Goal: Navigation & Orientation: Find specific page/section

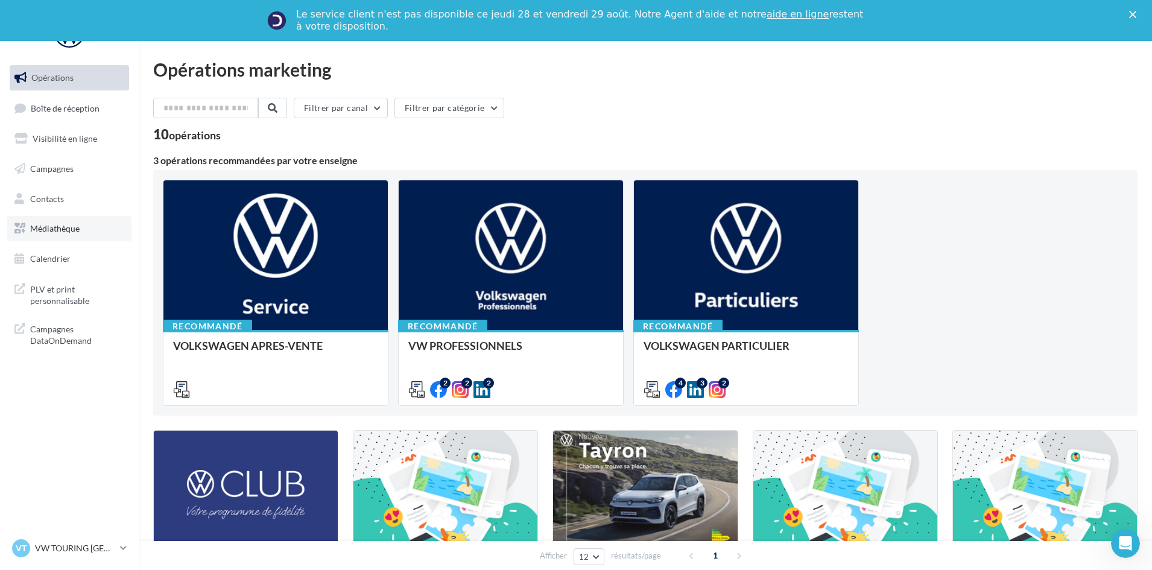
click at [73, 229] on span "Médiathèque" at bounding box center [54, 228] width 49 height 10
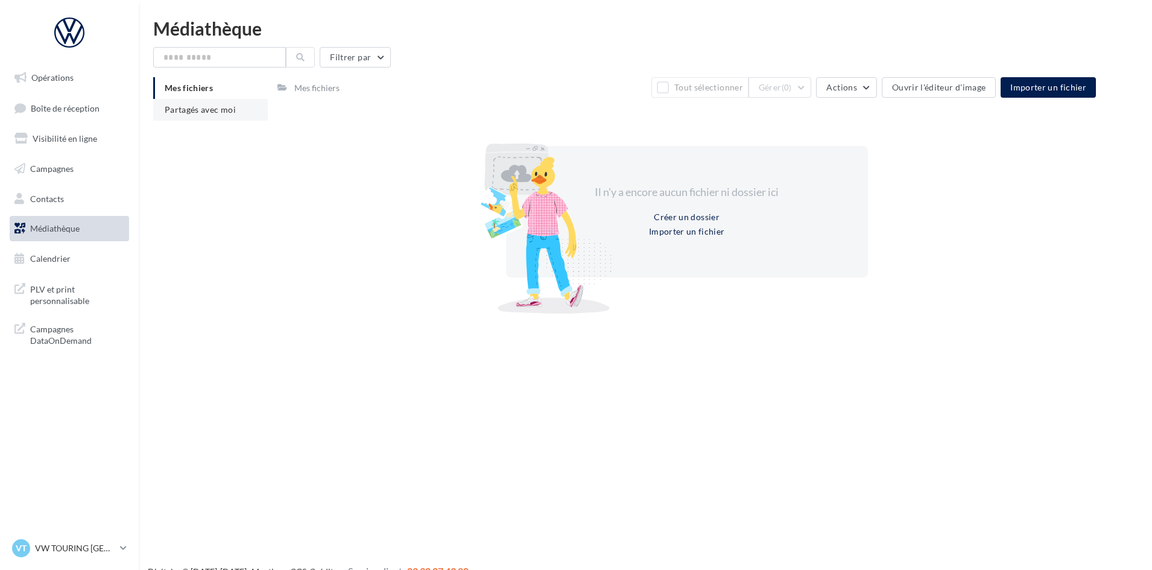
click at [212, 118] on li "Partagés avec moi" at bounding box center [210, 110] width 115 height 22
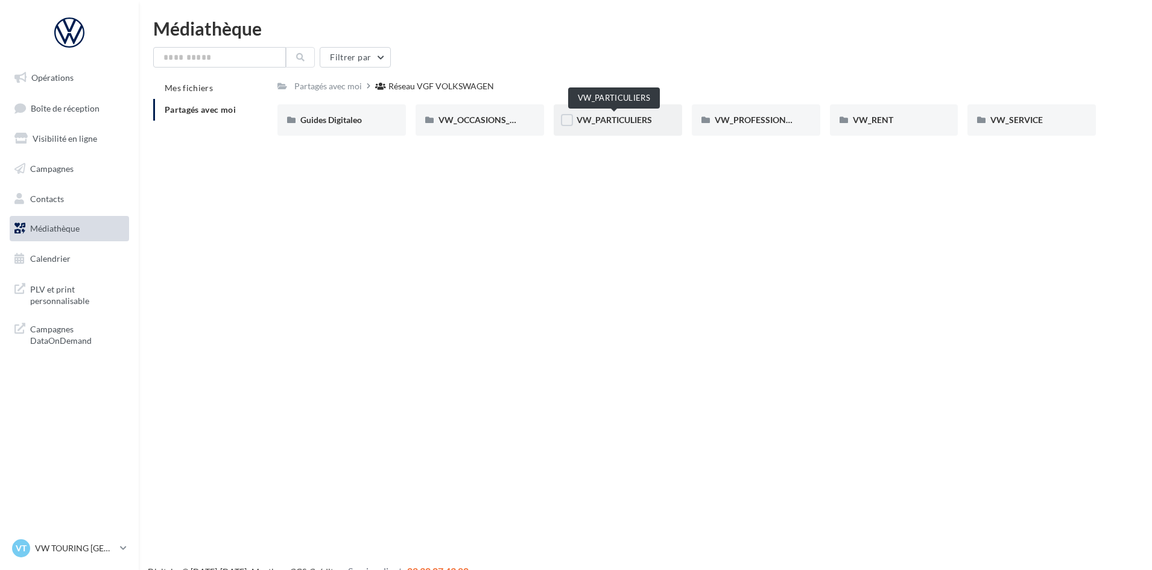
click at [638, 124] on span "VW_PARTICULIERS" at bounding box center [613, 120] width 75 height 10
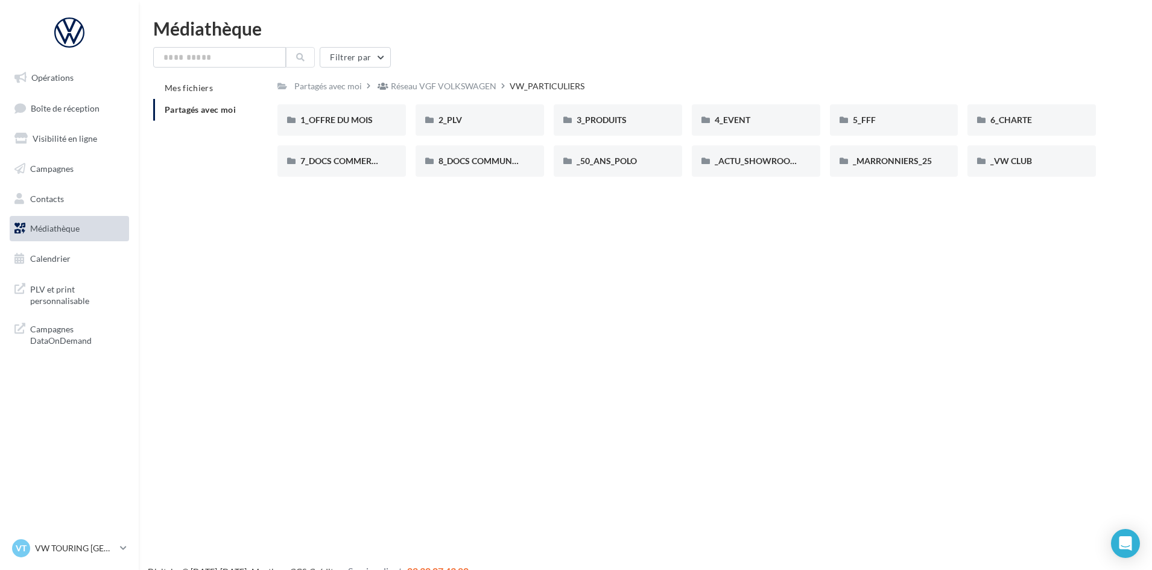
click at [638, 124] on div "3_PRODUITS" at bounding box center [617, 120] width 83 height 12
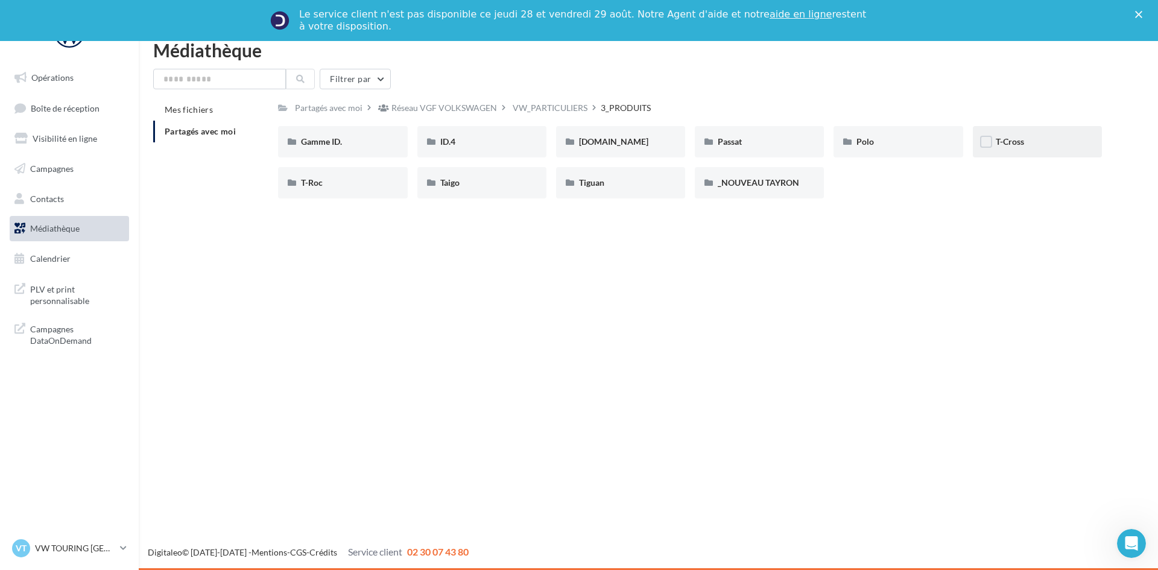
click at [1026, 145] on div "T-Cross" at bounding box center [1037, 142] width 83 height 12
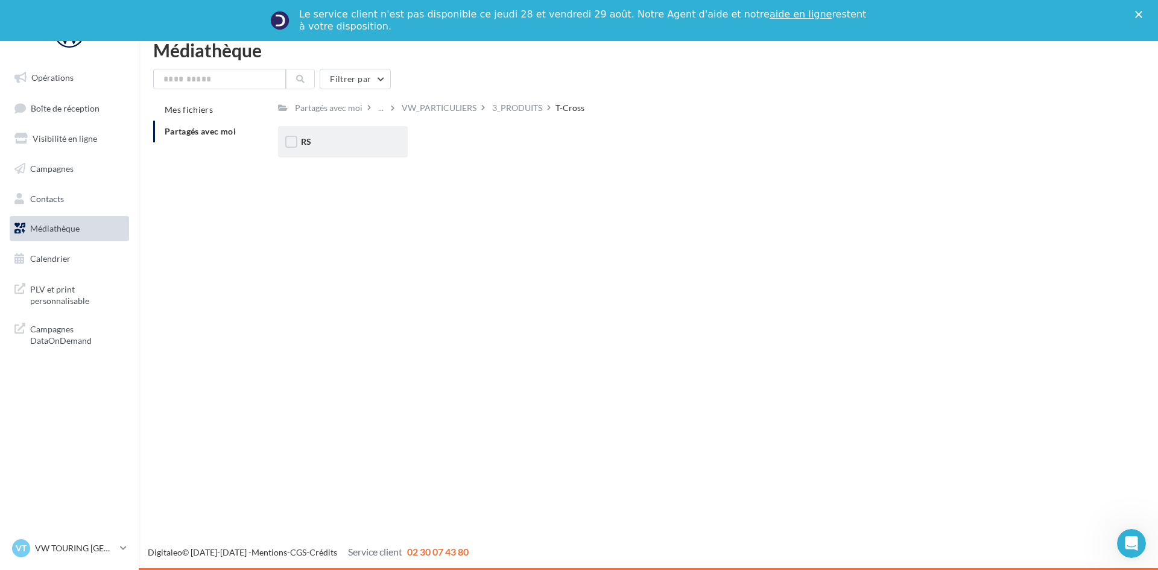
click at [311, 151] on div "RS" at bounding box center [342, 141] width 129 height 31
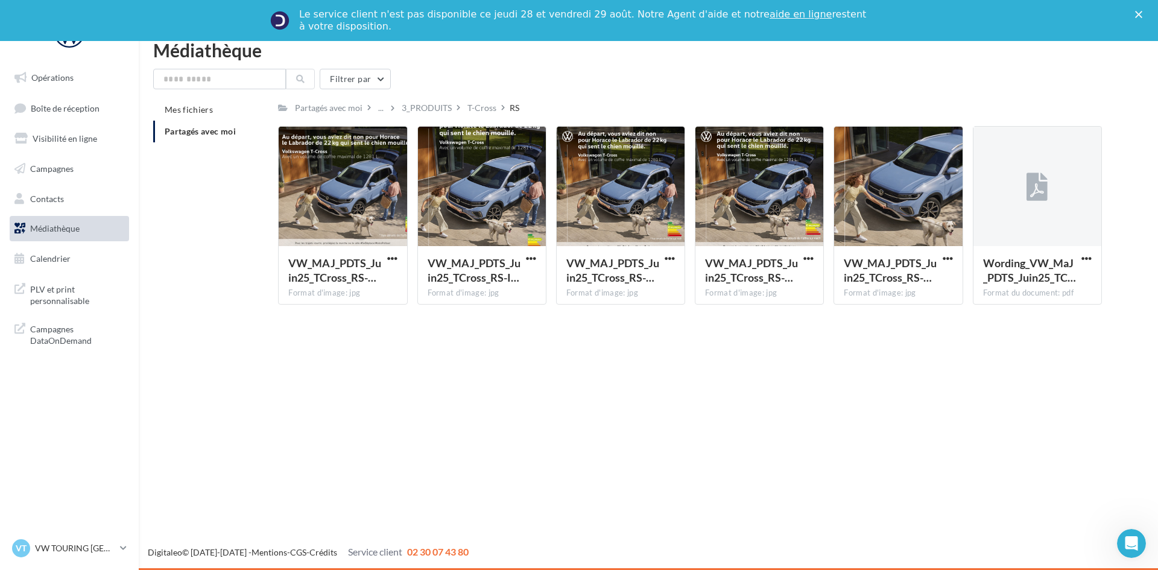
click at [188, 133] on span "Partagés avec moi" at bounding box center [200, 131] width 71 height 10
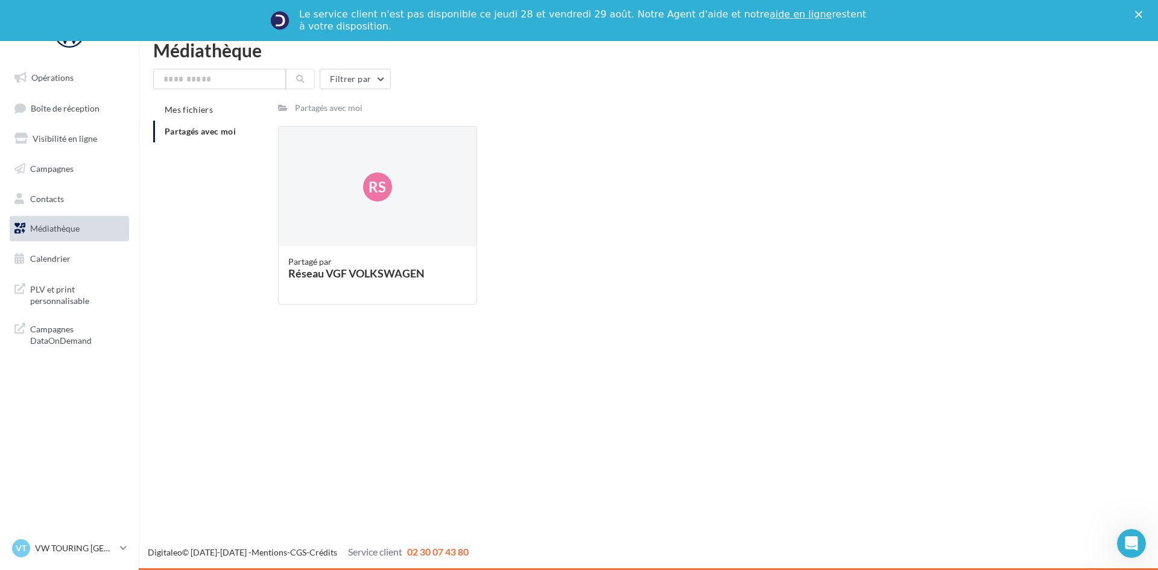
click at [188, 133] on span "Partagés avec moi" at bounding box center [200, 131] width 71 height 10
click at [379, 204] on div "Rs" at bounding box center [377, 187] width 197 height 121
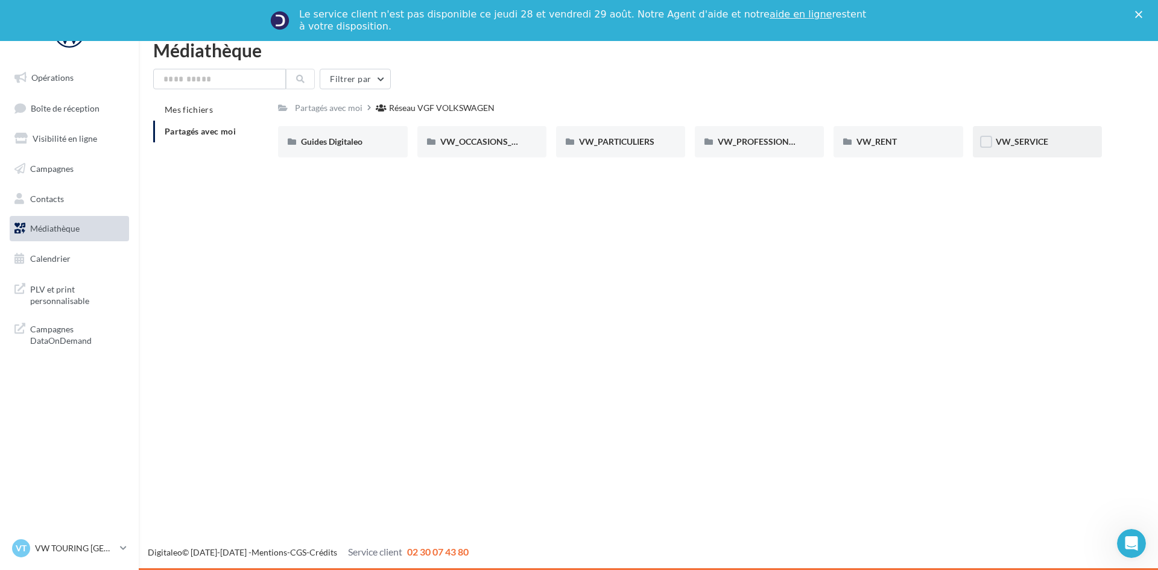
click at [1048, 128] on div "VW_SERVICE" at bounding box center [1037, 141] width 129 height 31
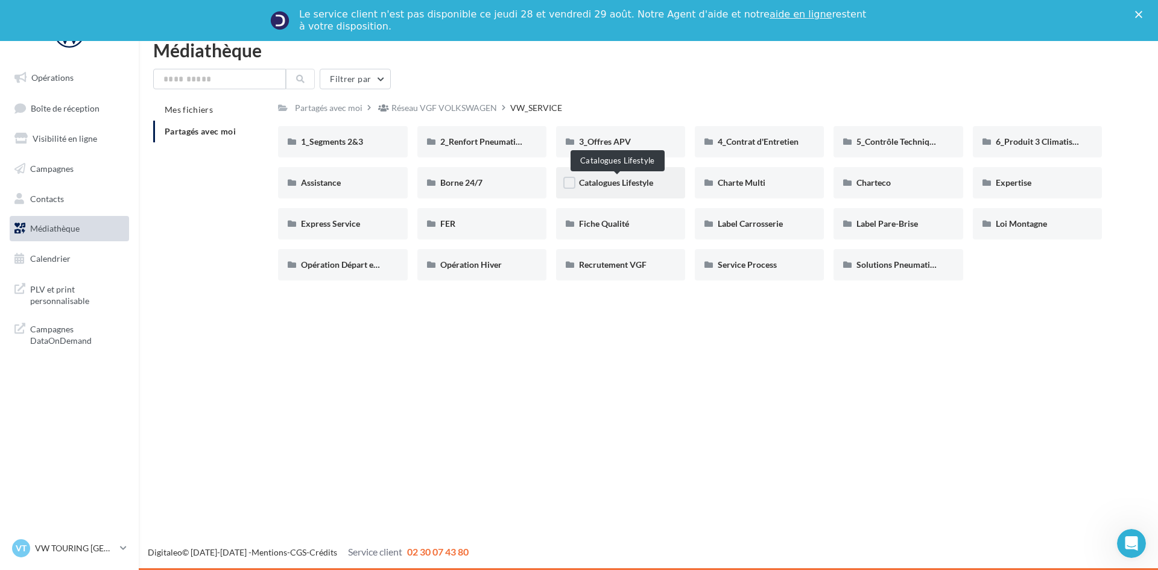
click at [653, 181] on span "Catalogues Lifestyle" at bounding box center [616, 182] width 74 height 10
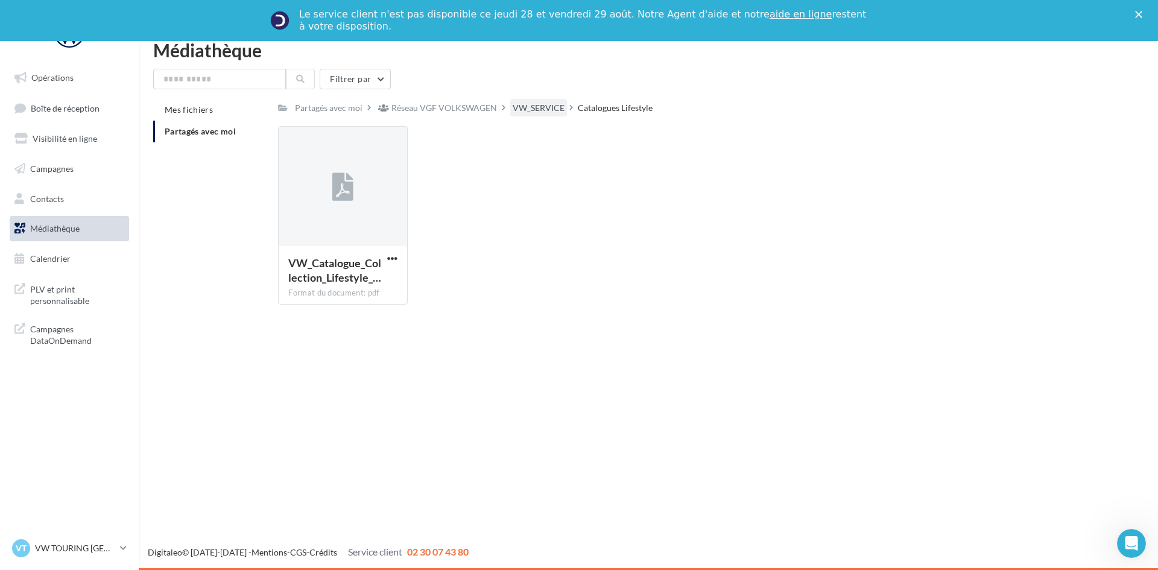
click at [526, 107] on div "VW_SERVICE" at bounding box center [539, 108] width 52 height 12
